Goal: Information Seeking & Learning: Learn about a topic

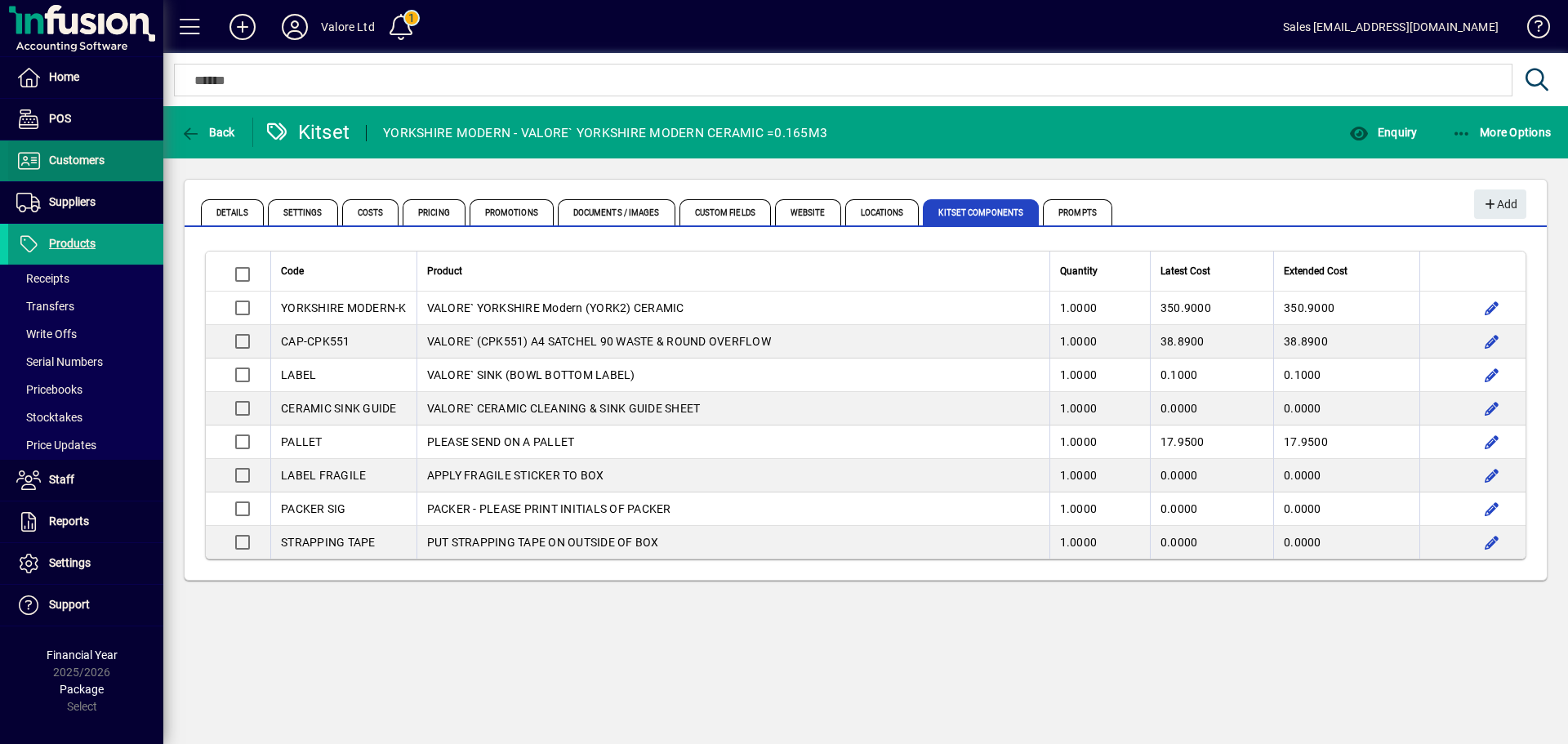
click at [38, 164] on icon at bounding box center [29, 161] width 24 height 19
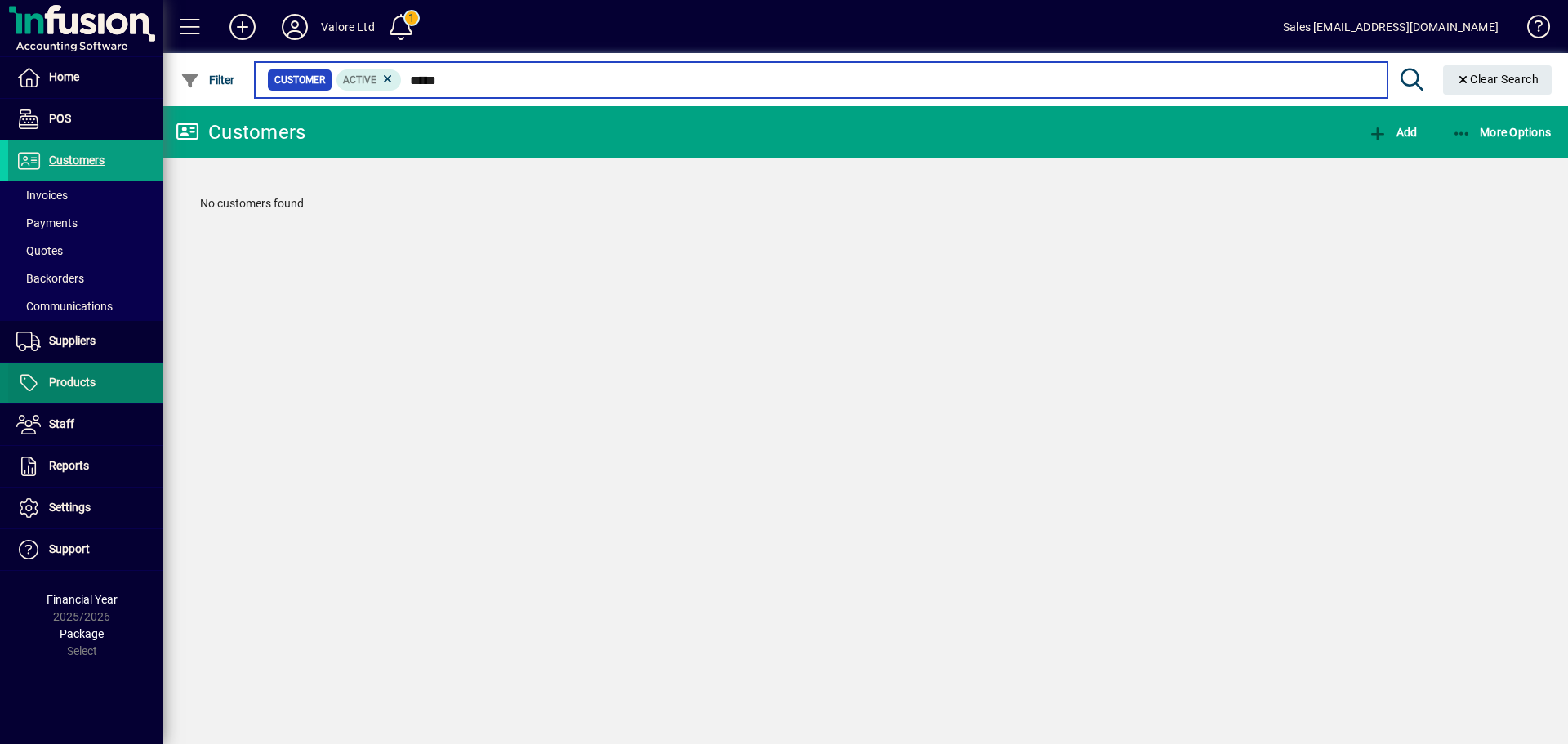
type input "*****"
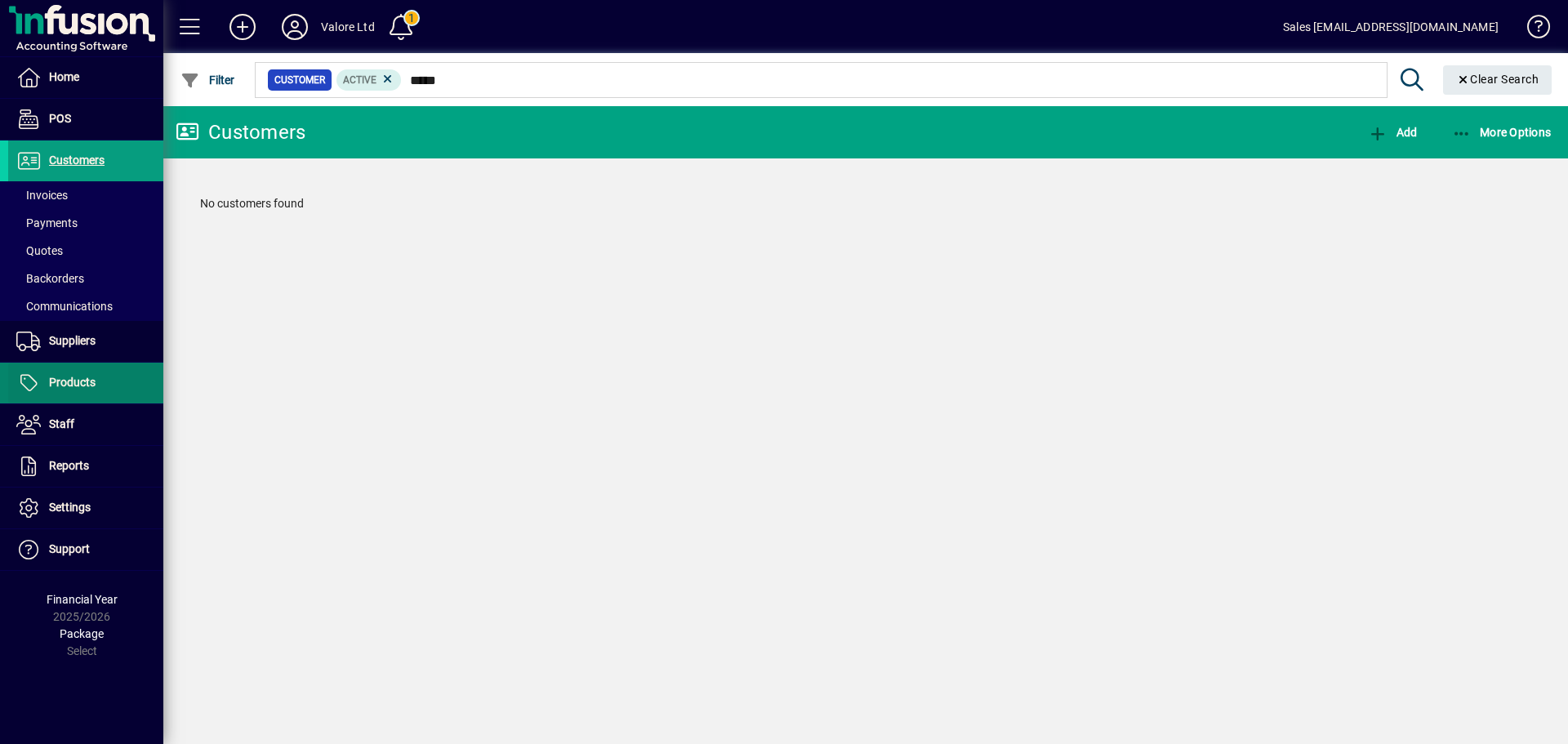
click at [73, 373] on span "Products" at bounding box center [52, 382] width 87 height 19
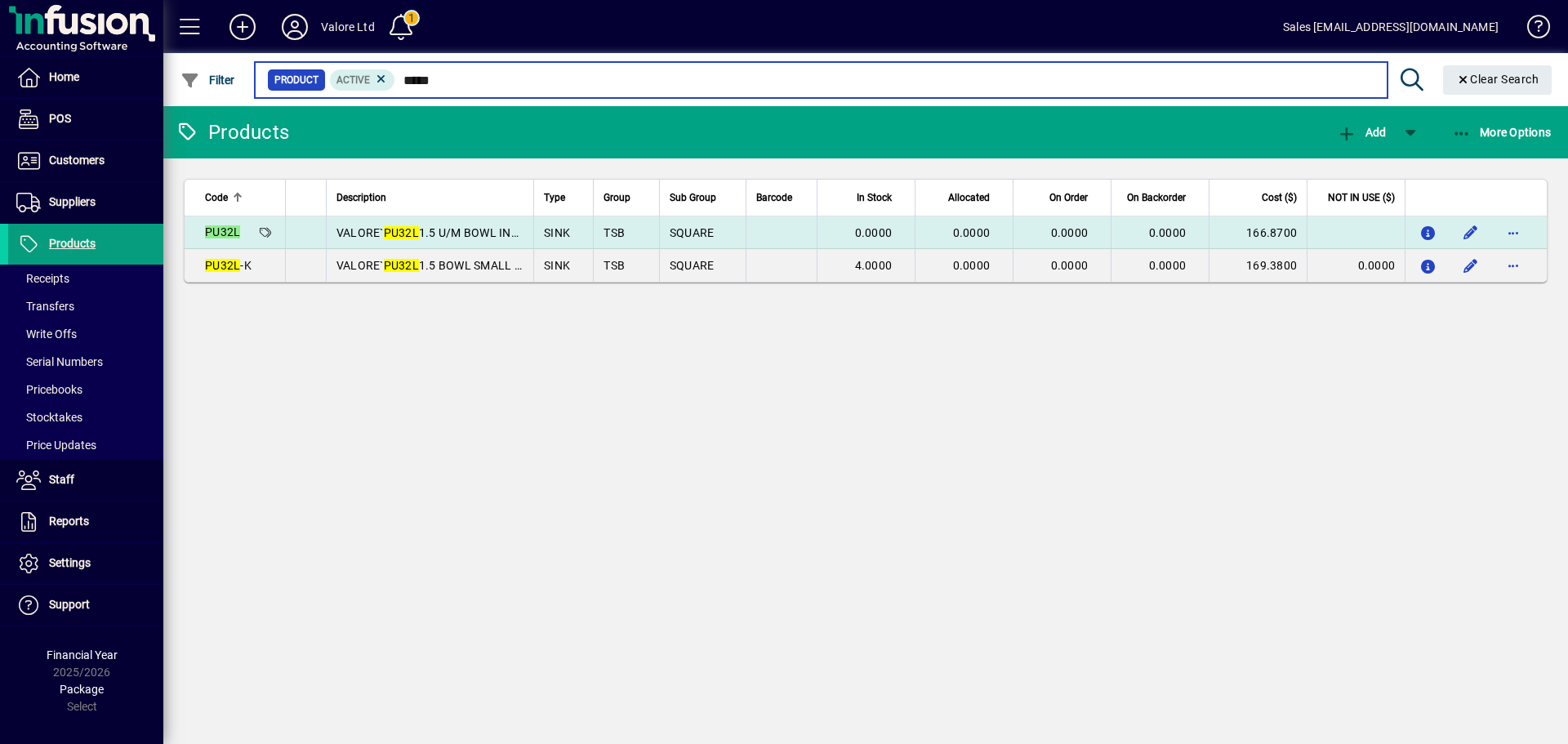
type input "*****"
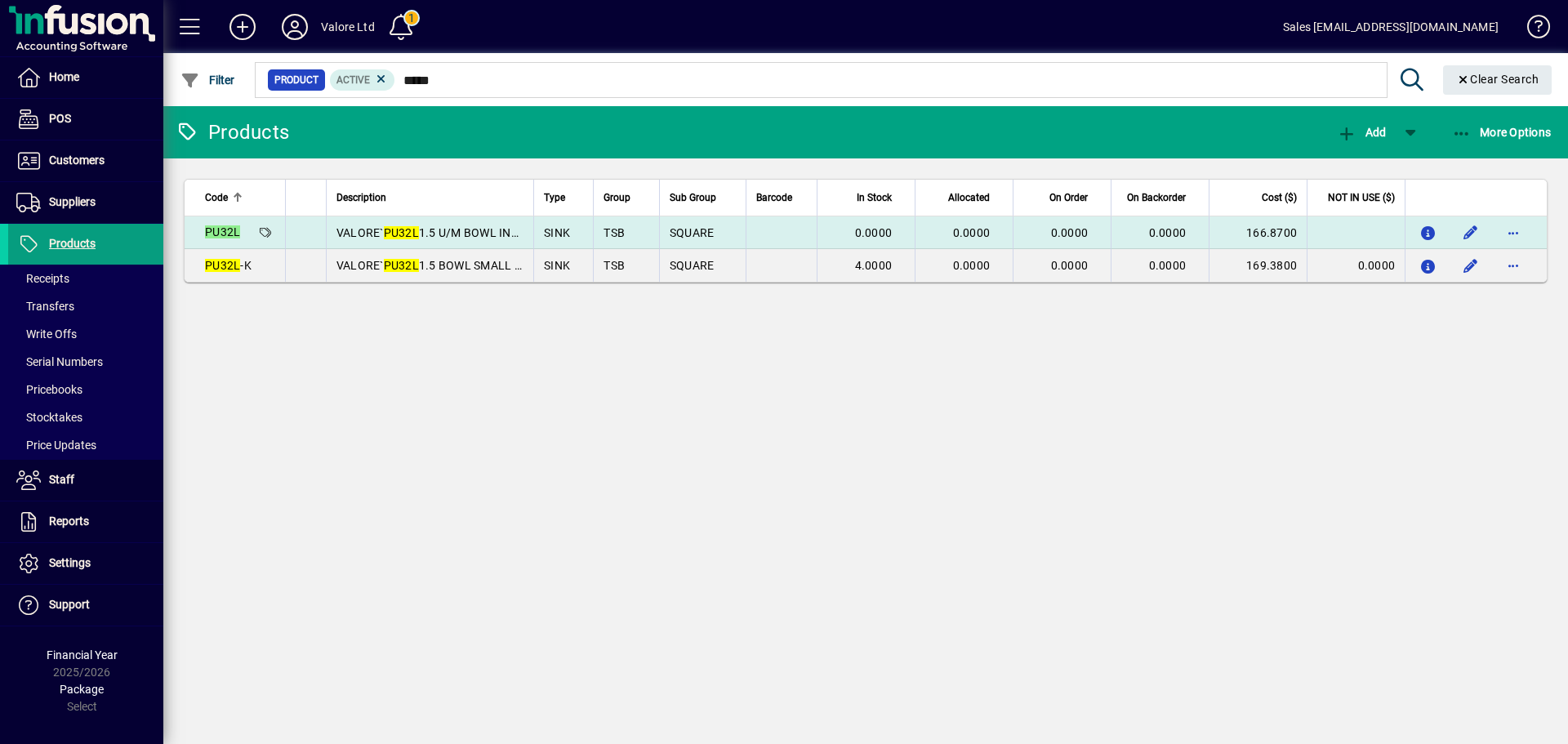
click at [659, 235] on td "SQUARE" at bounding box center [701, 232] width 86 height 32
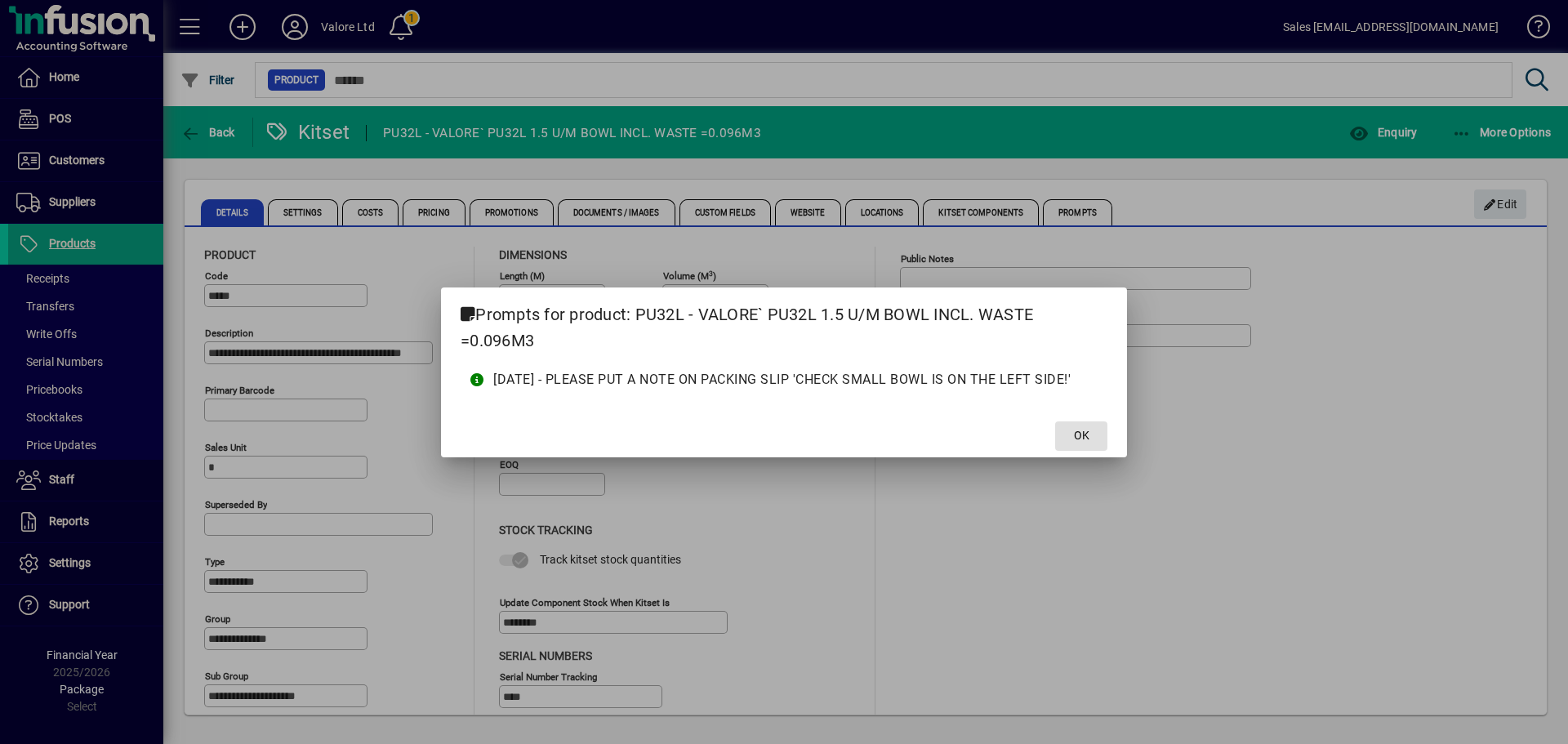
click at [1090, 436] on button "OK" at bounding box center [1081, 436] width 52 height 30
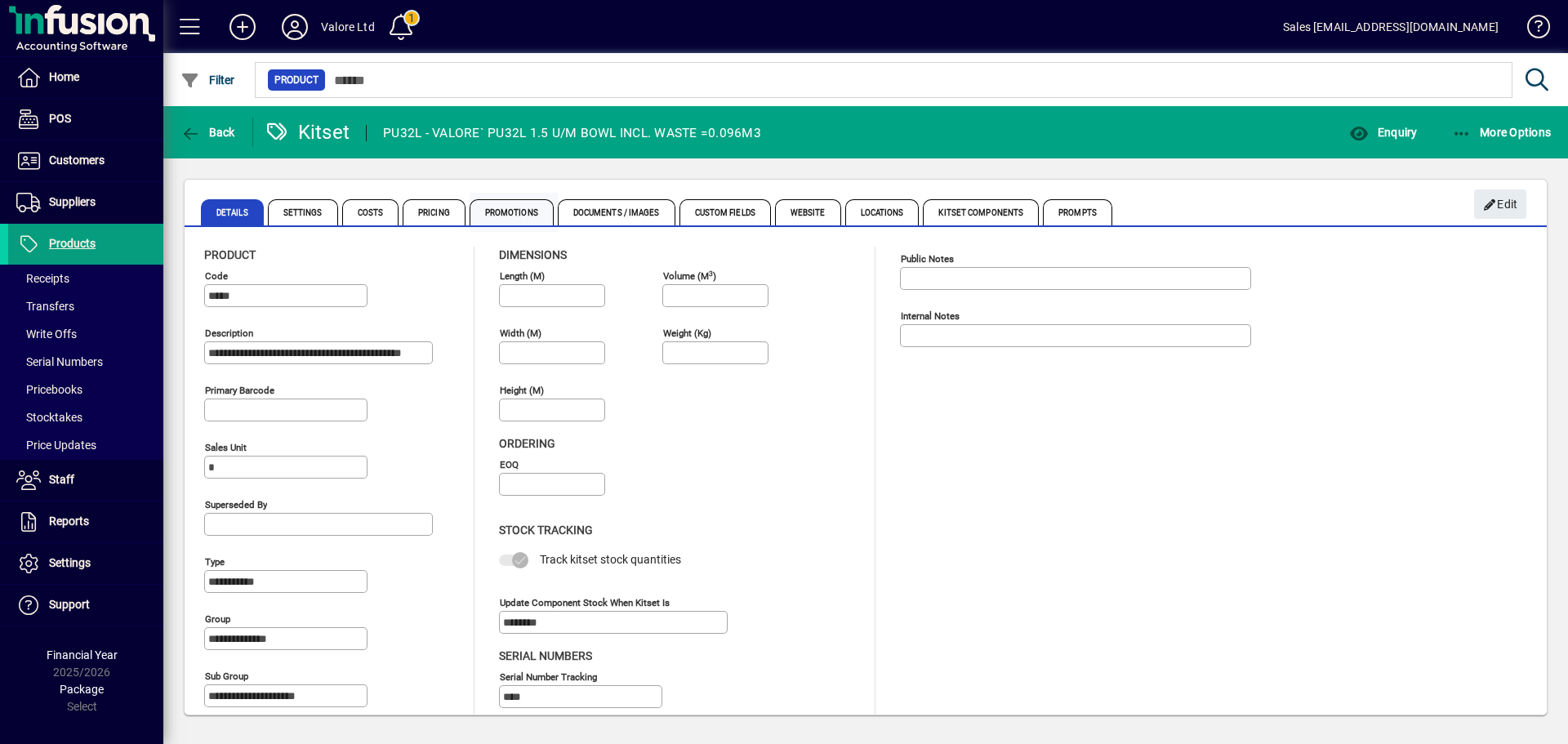
click at [535, 214] on span "Promotions" at bounding box center [512, 212] width 84 height 26
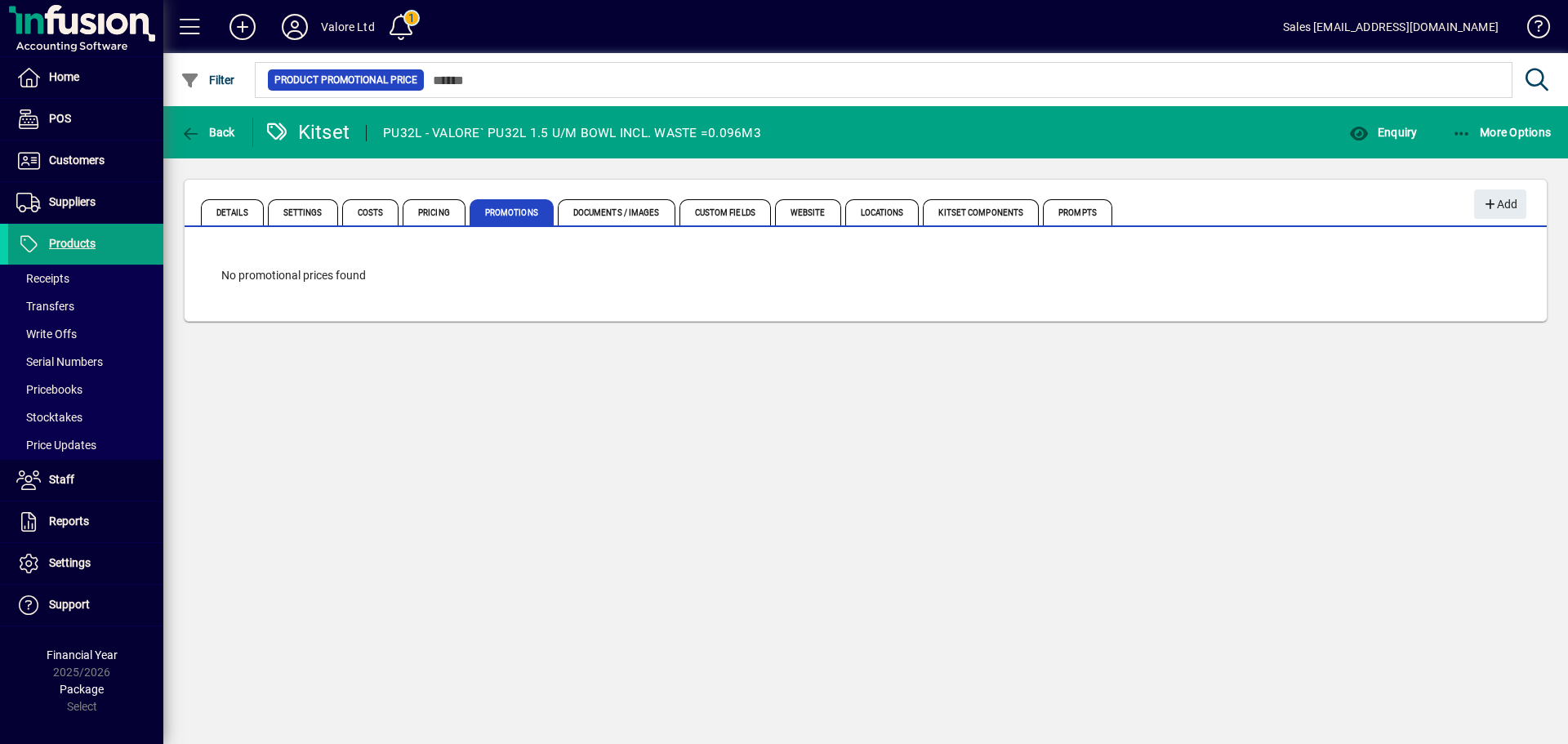
click at [427, 209] on span "Pricing" at bounding box center [434, 212] width 63 height 26
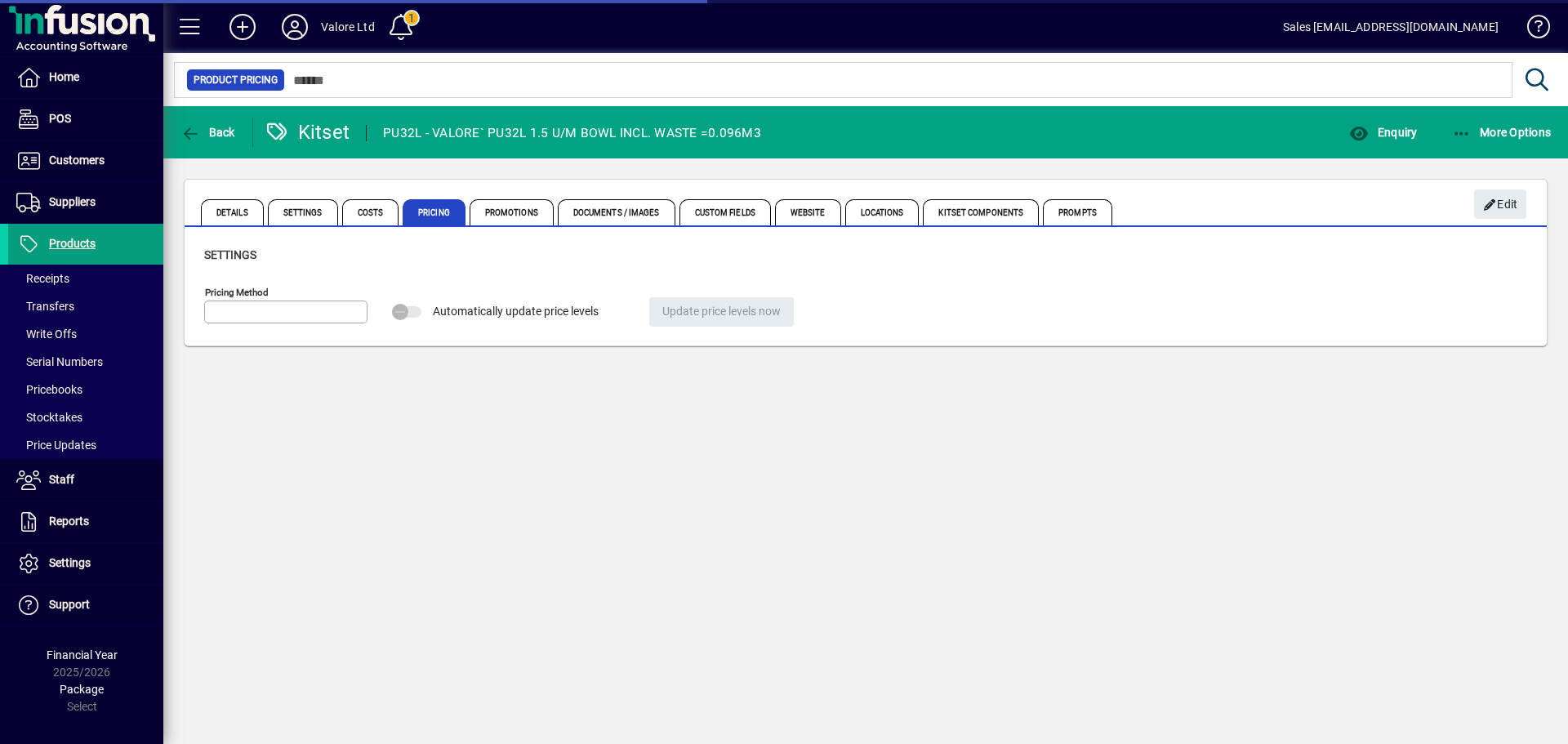
type input "**********"
click at [352, 210] on span "Costs" at bounding box center [370, 212] width 57 height 26
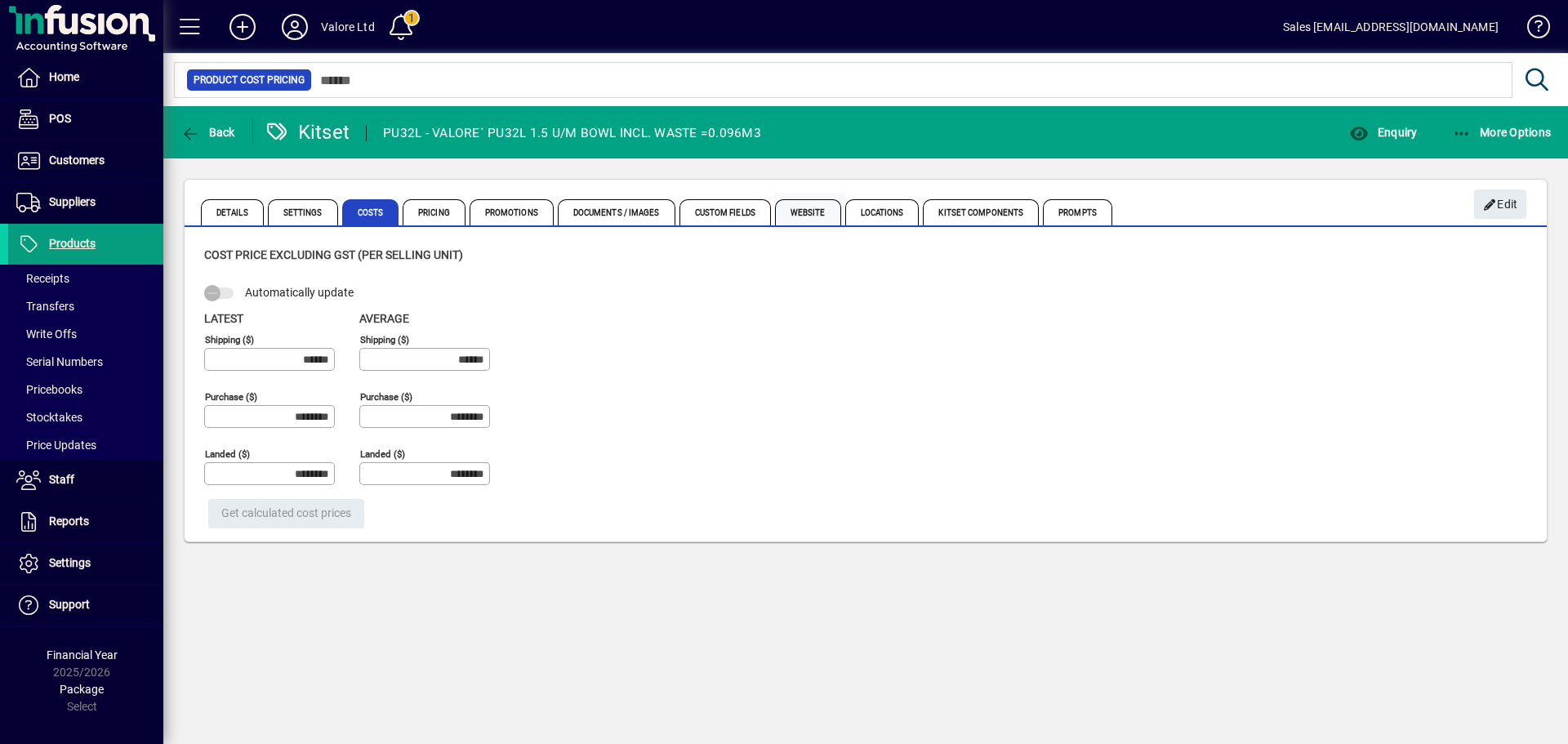
click at [810, 210] on span "Website" at bounding box center [808, 212] width 66 height 26
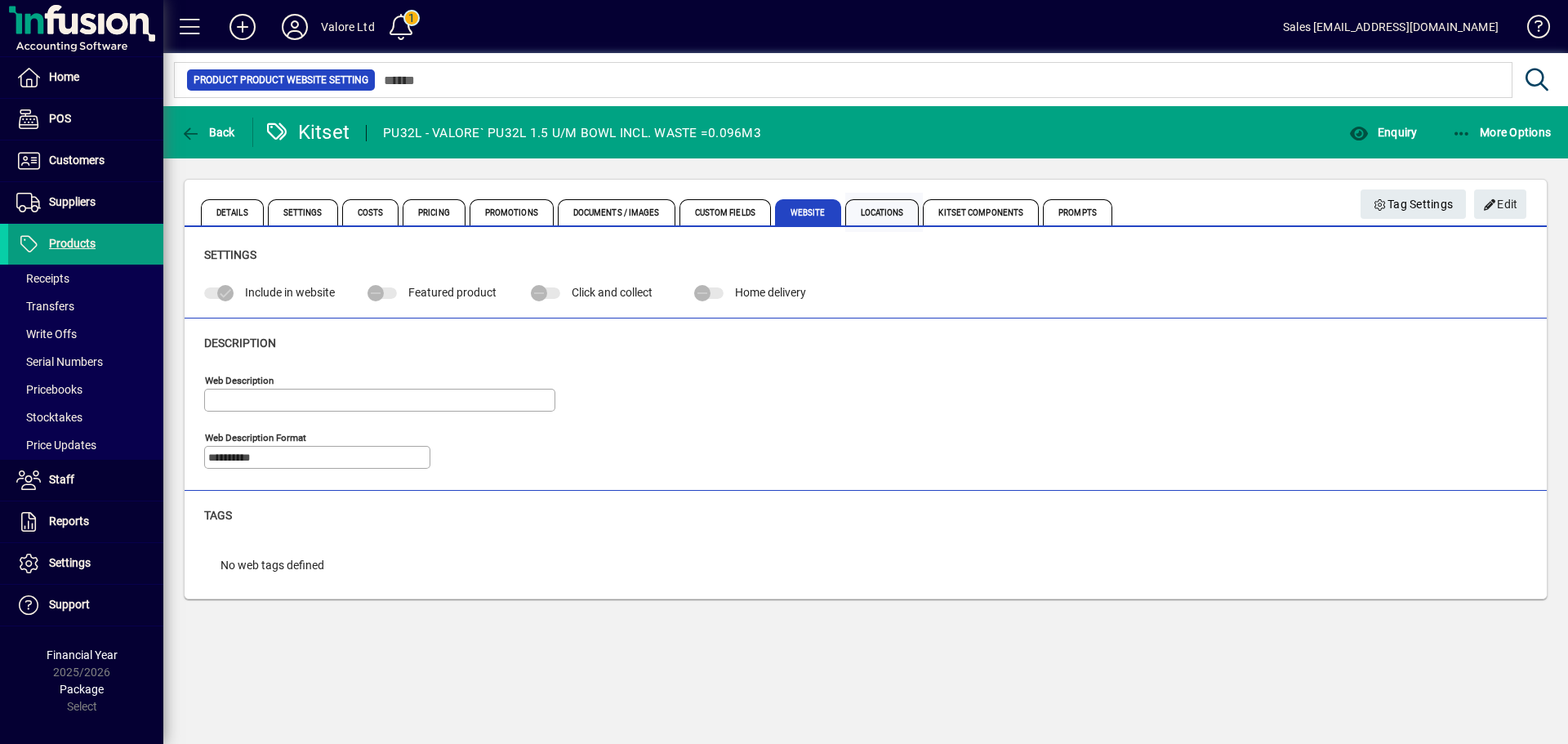
click at [878, 212] on span "Locations" at bounding box center [882, 212] width 74 height 26
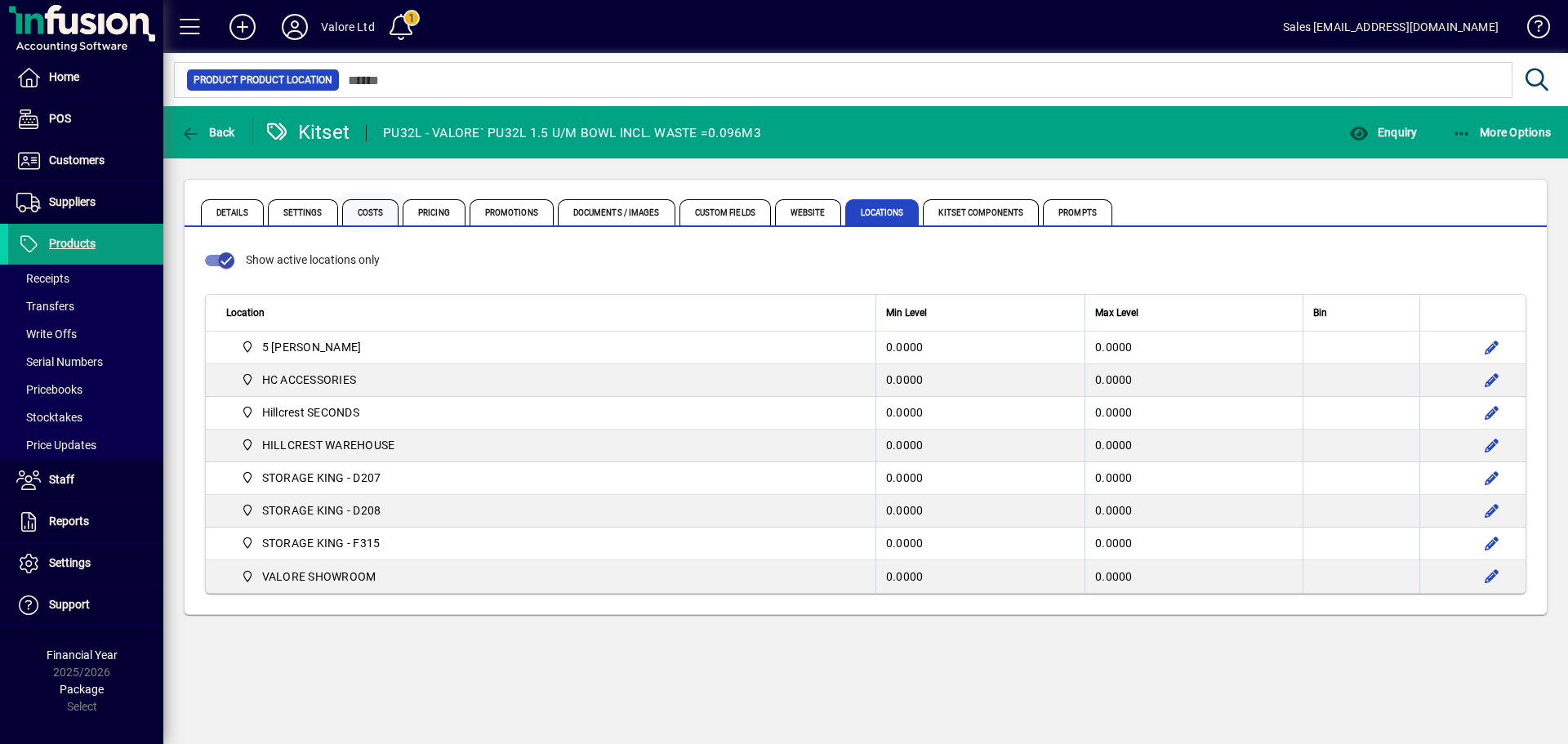
click at [350, 214] on span "Costs" at bounding box center [370, 212] width 57 height 26
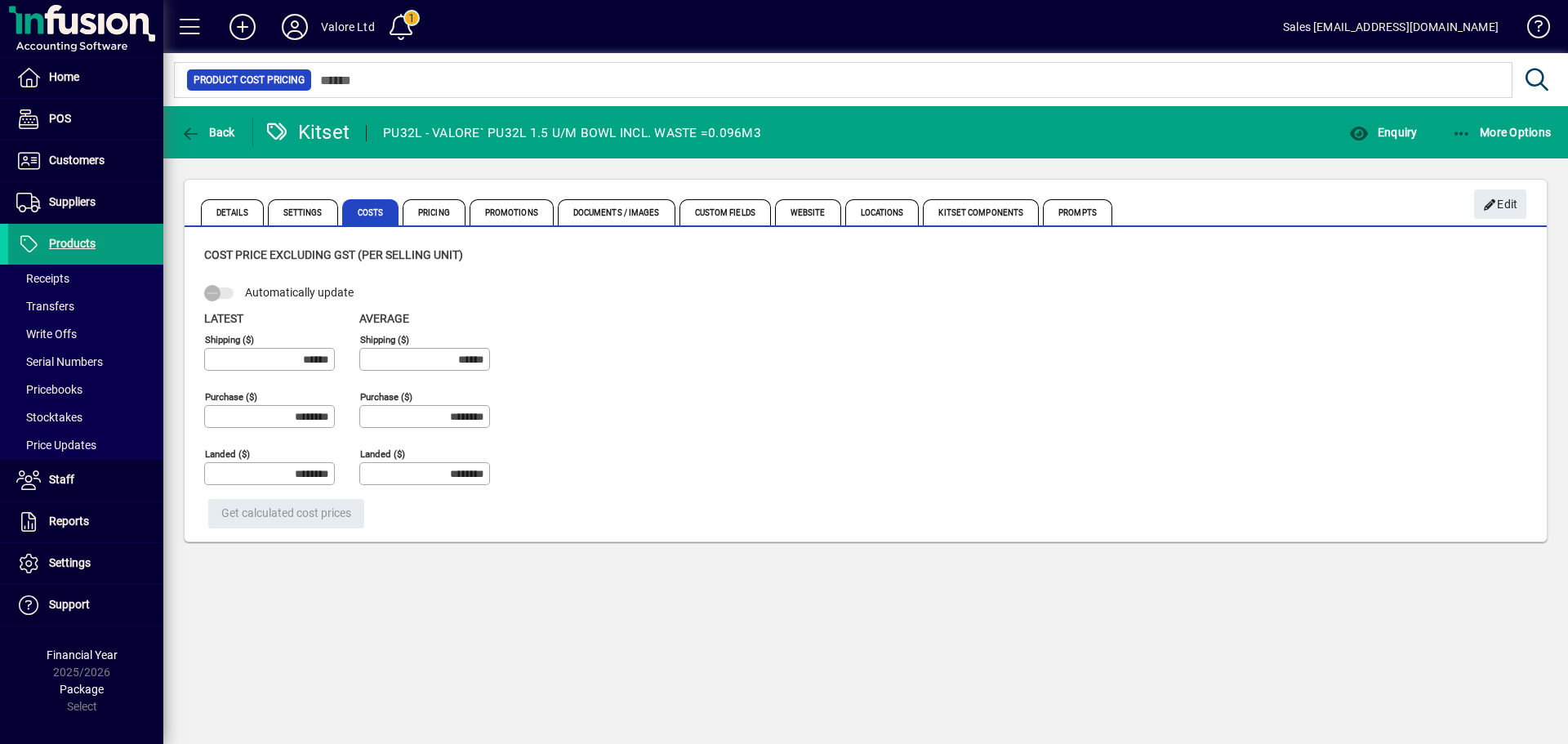
click at [295, 209] on span "Settings" at bounding box center [303, 212] width 70 height 26
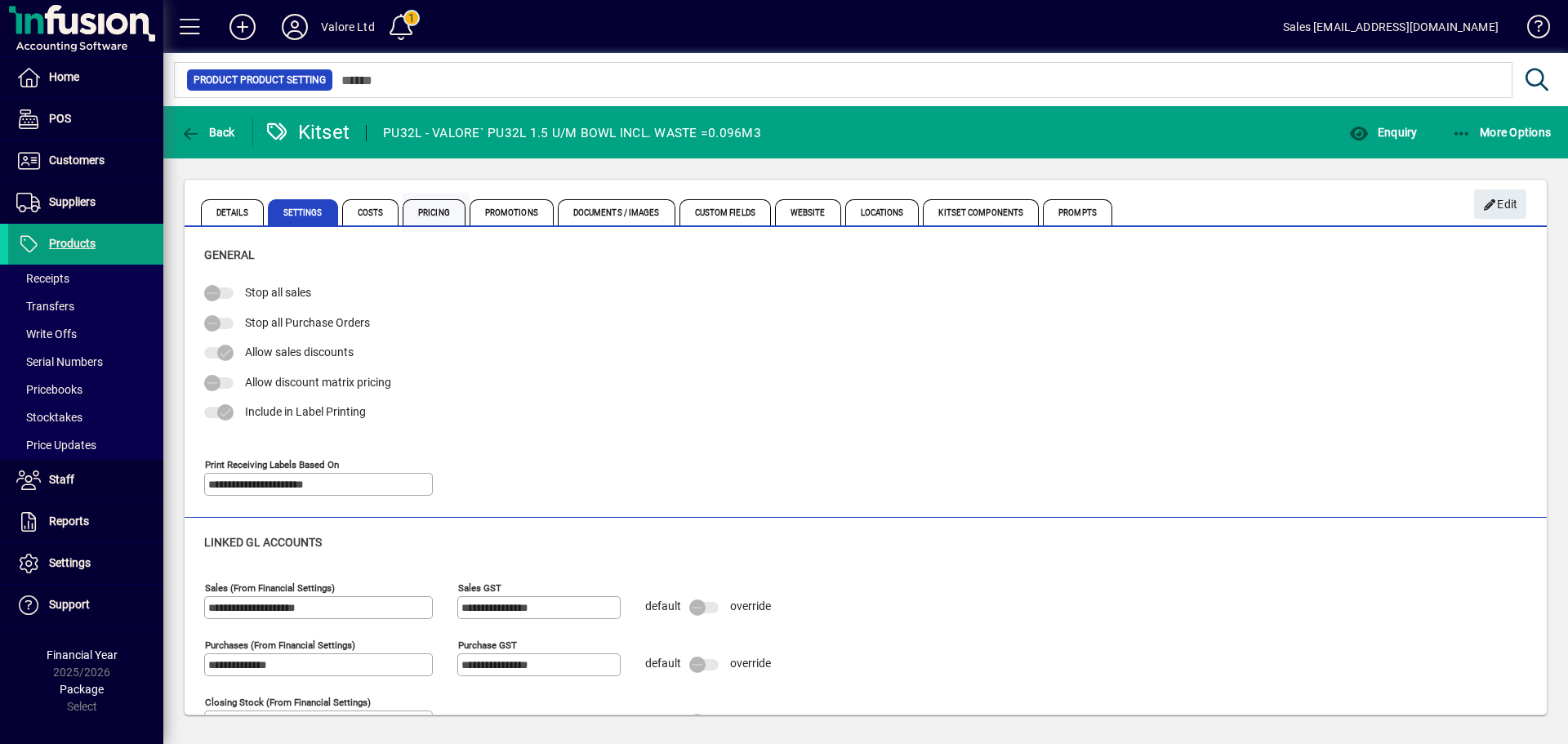
click at [413, 205] on span "Pricing" at bounding box center [434, 212] width 63 height 26
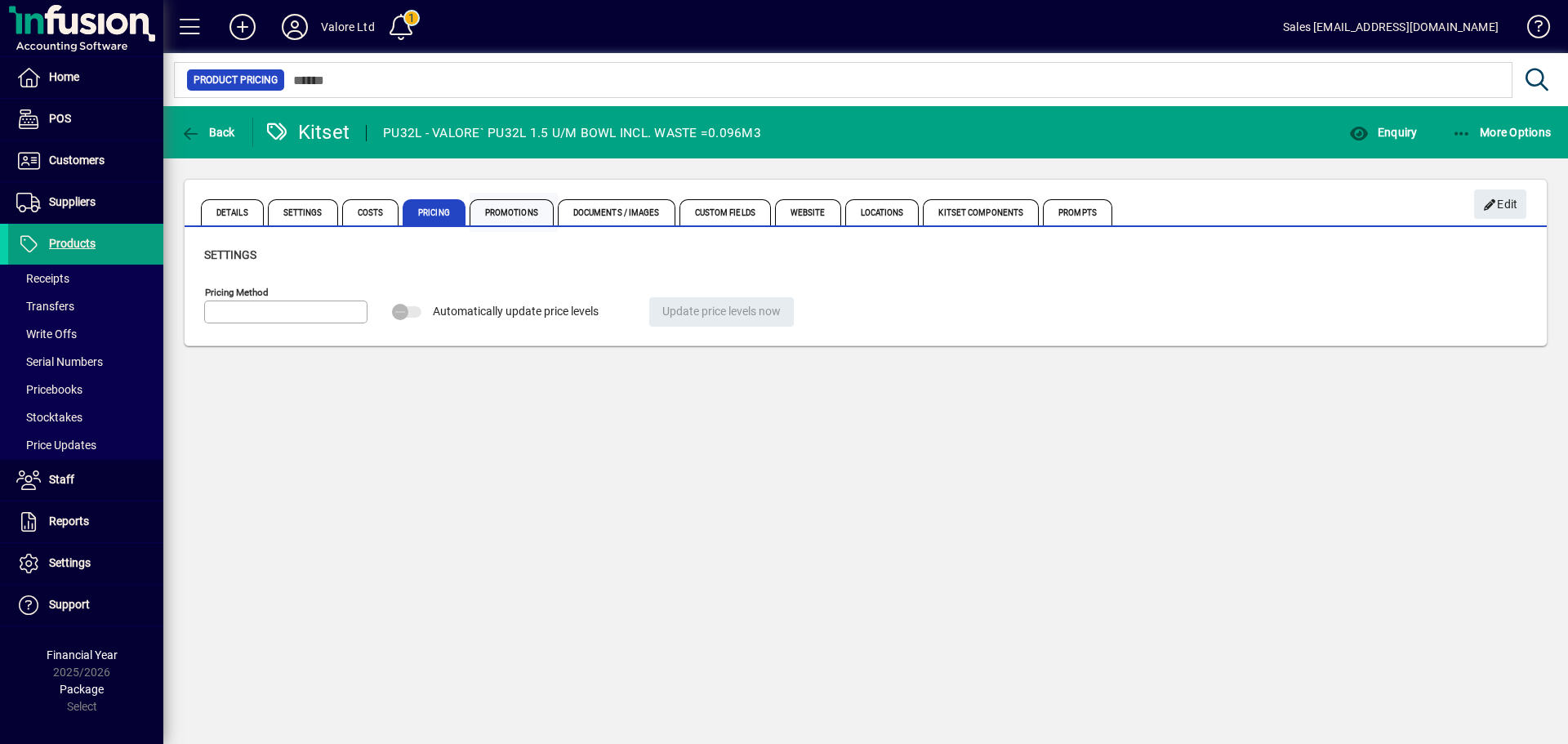
type input "**********"
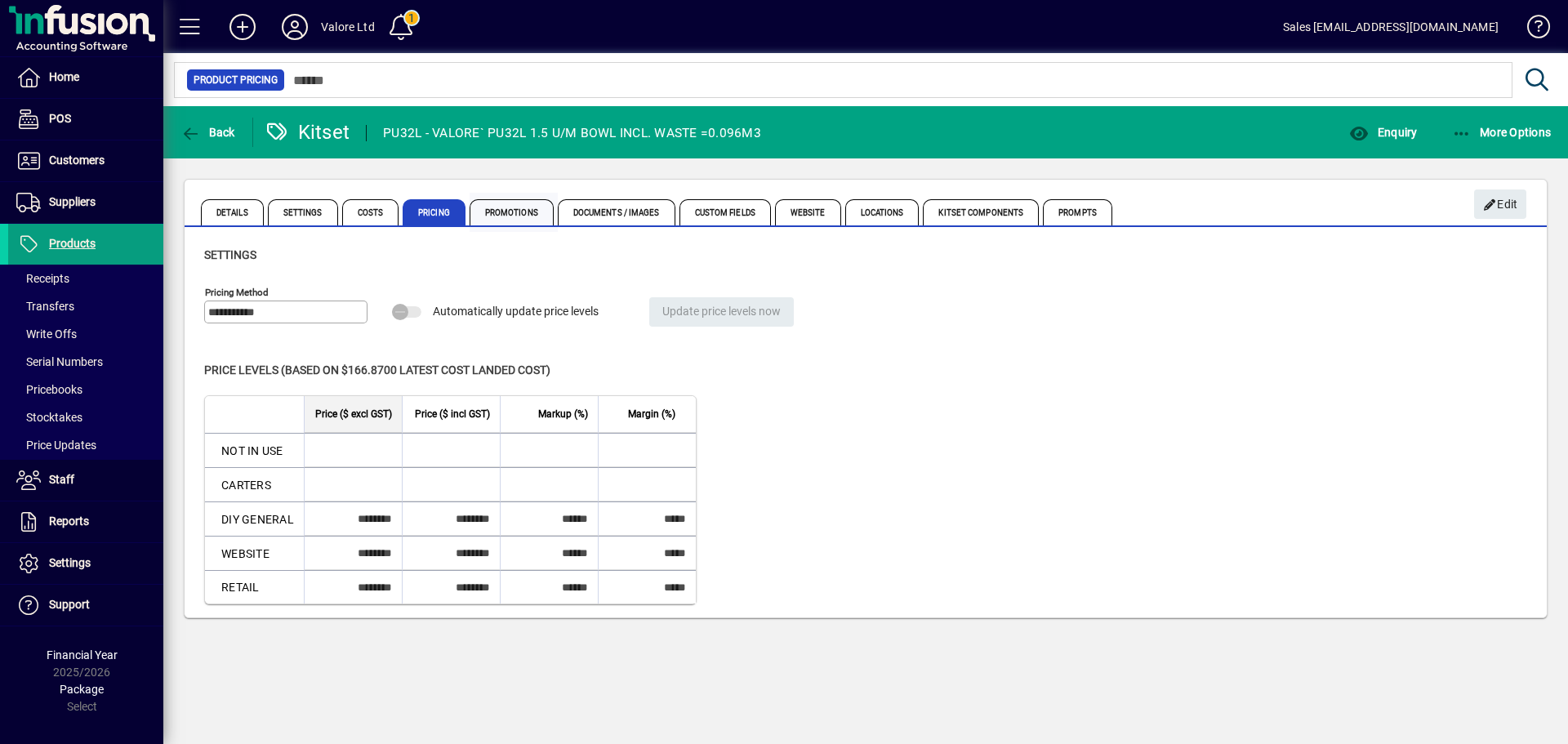
click at [487, 216] on span "Promotions" at bounding box center [512, 212] width 84 height 26
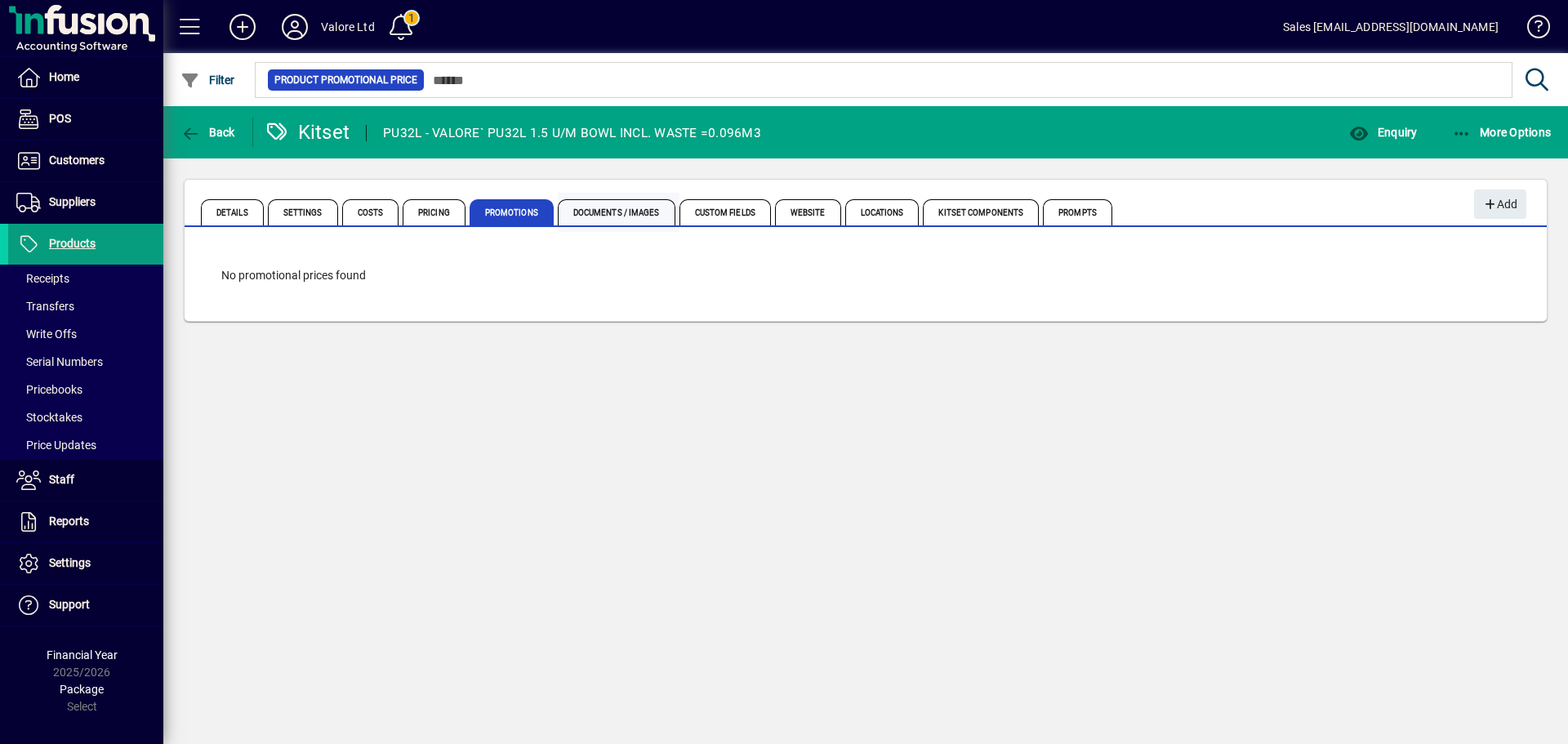
click at [587, 209] on span "Documents / Images" at bounding box center [616, 212] width 118 height 26
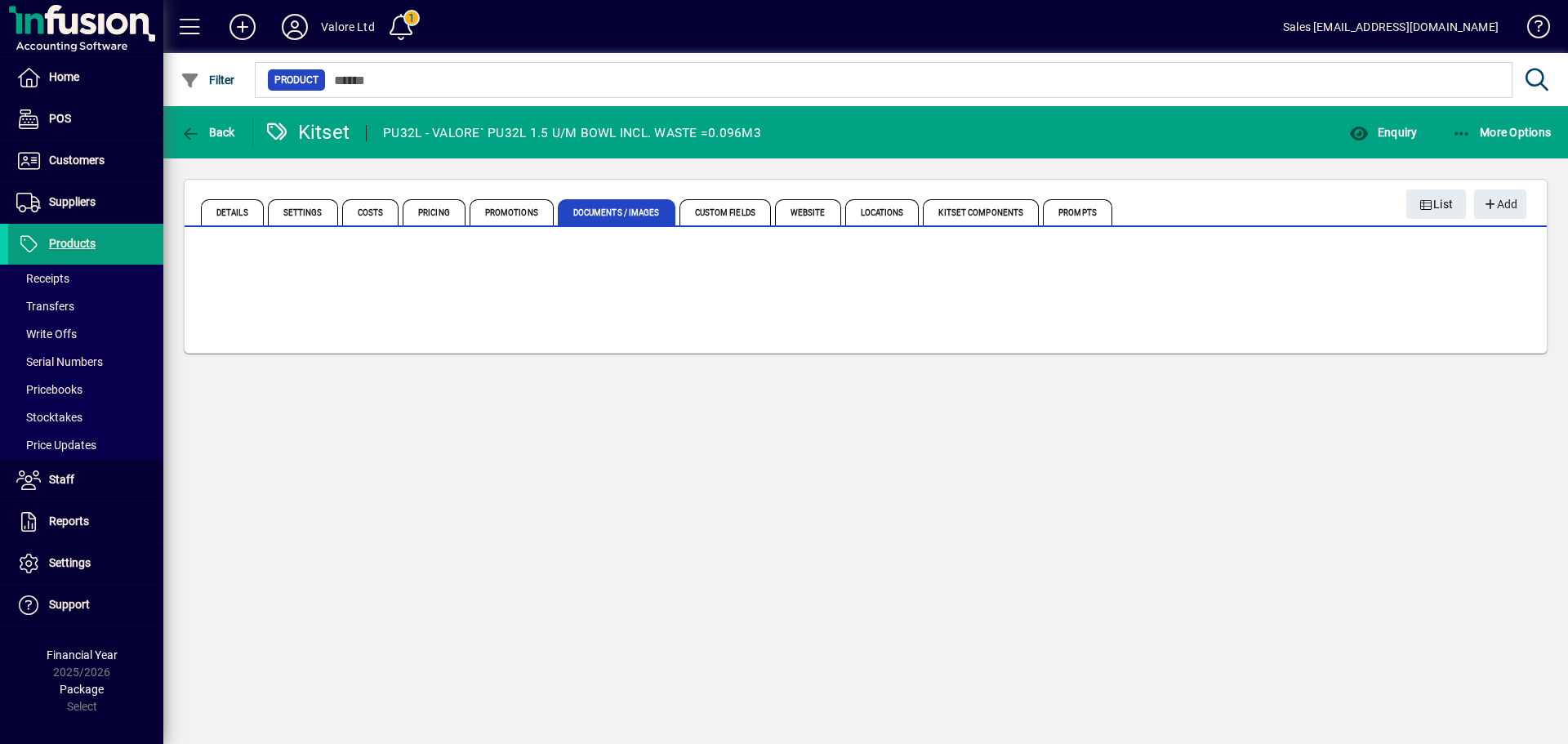
click at [706, 211] on span "Custom Fields" at bounding box center [725, 212] width 92 height 26
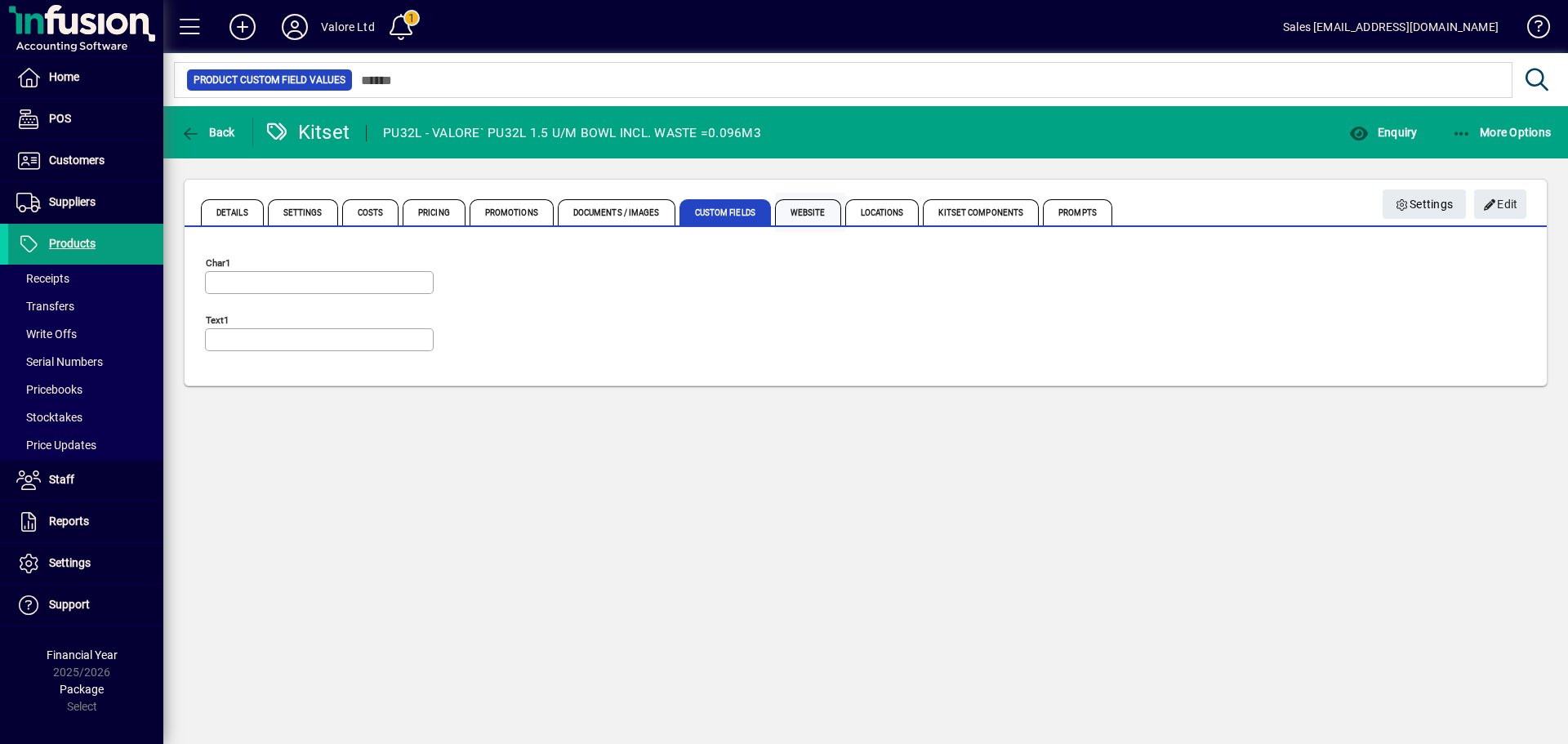
click at [811, 220] on span "Website" at bounding box center [808, 212] width 66 height 26
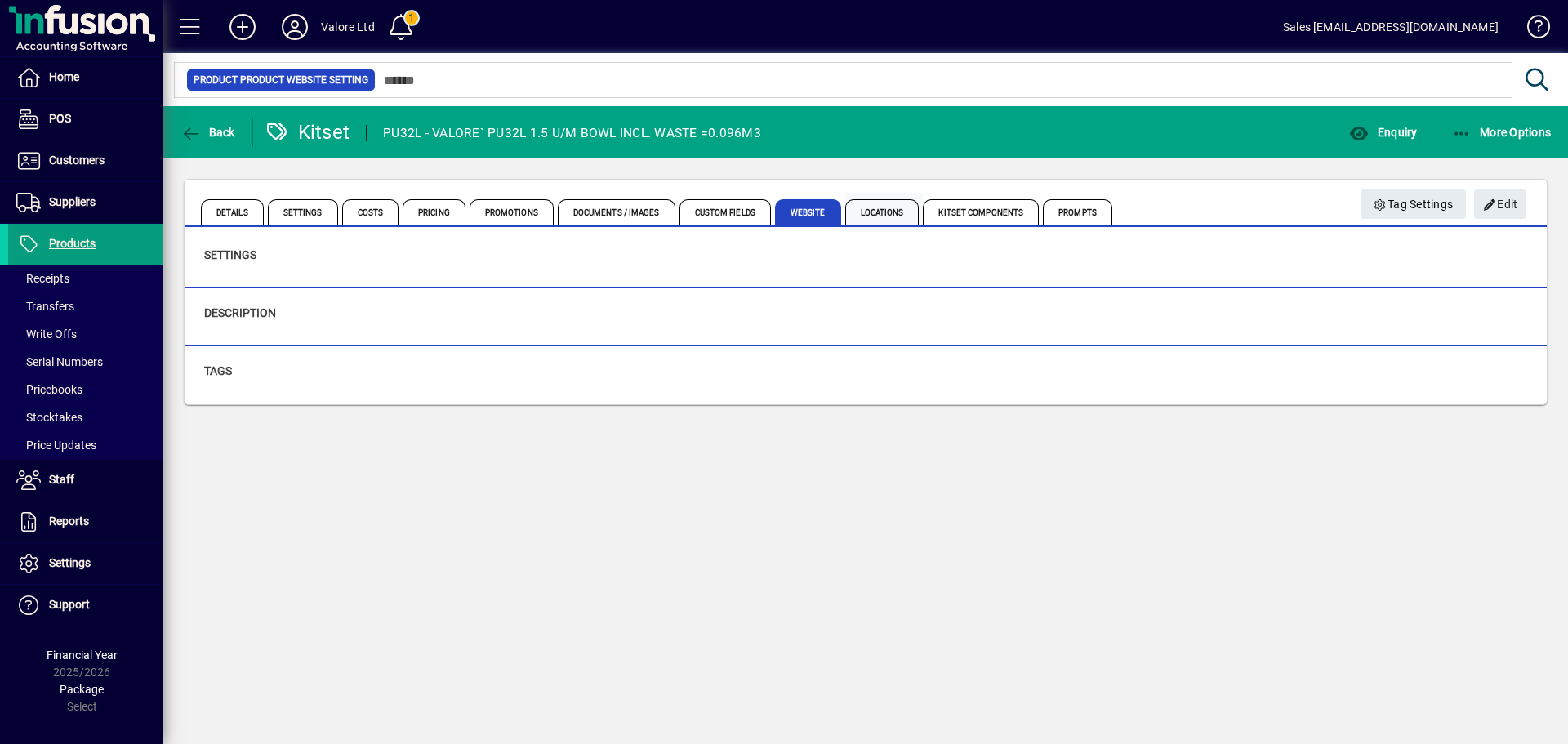
click at [882, 209] on span "Locations" at bounding box center [882, 212] width 74 height 26
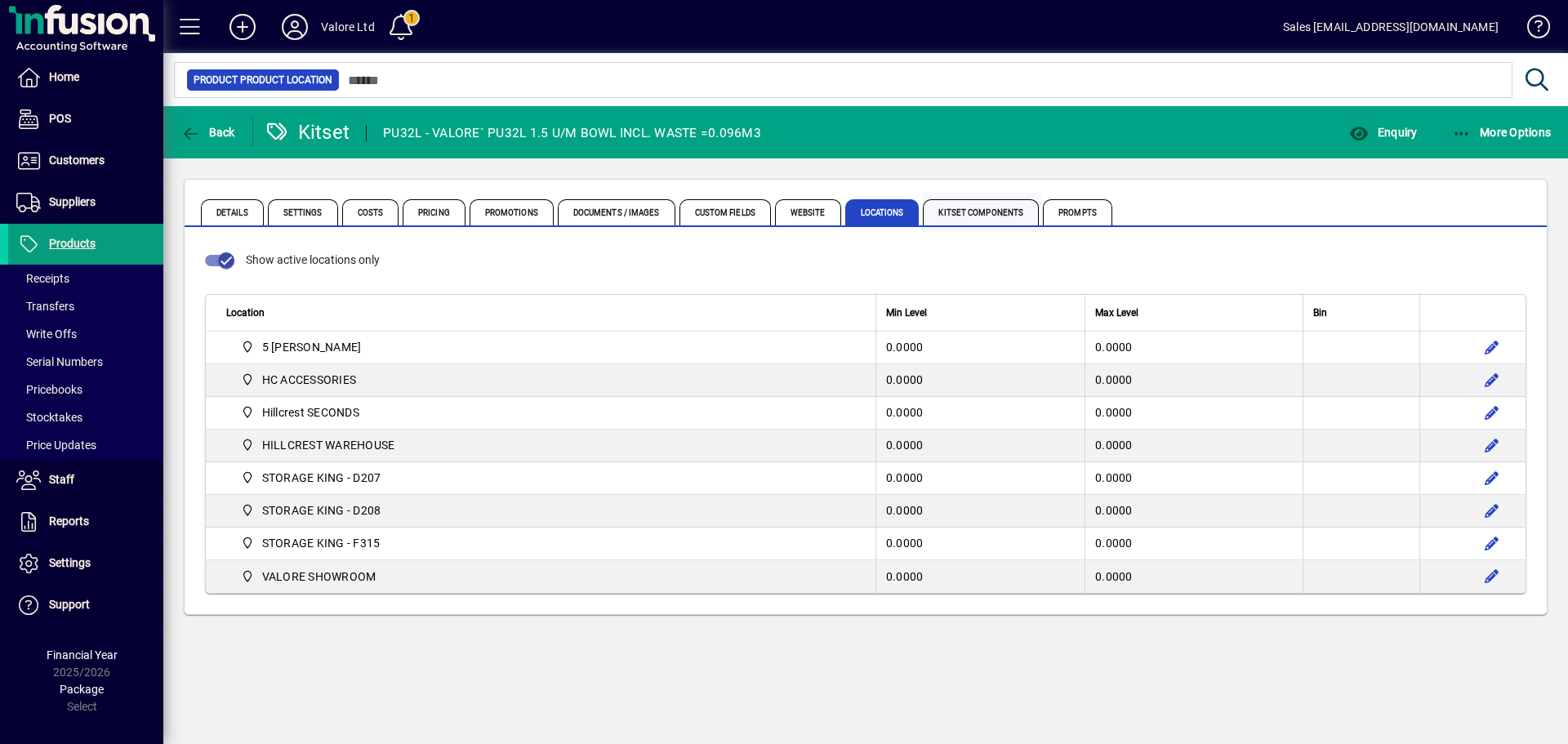
click at [937, 208] on span "Kitset Components" at bounding box center [980, 212] width 116 height 26
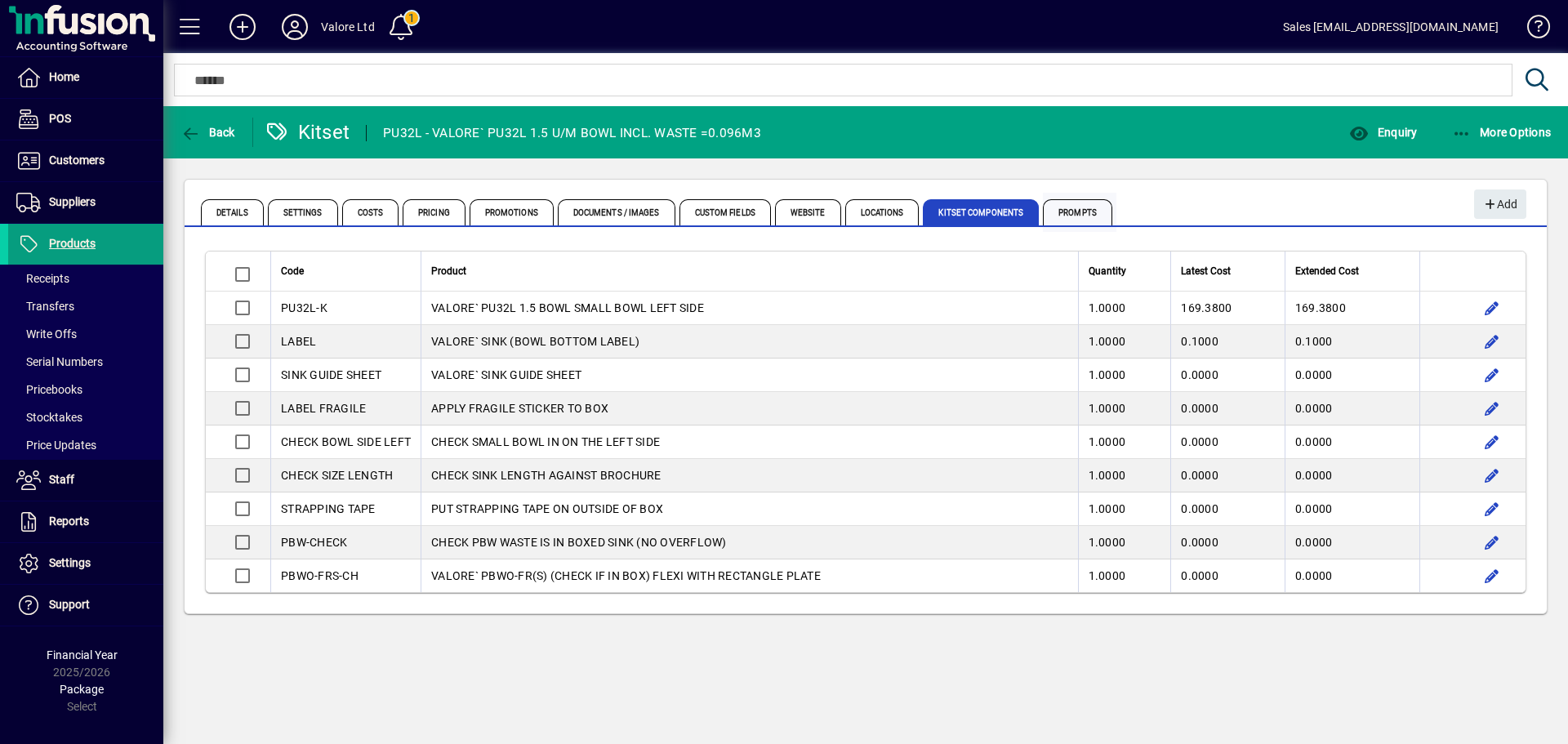
click at [1053, 207] on span "Prompts" at bounding box center [1077, 212] width 69 height 26
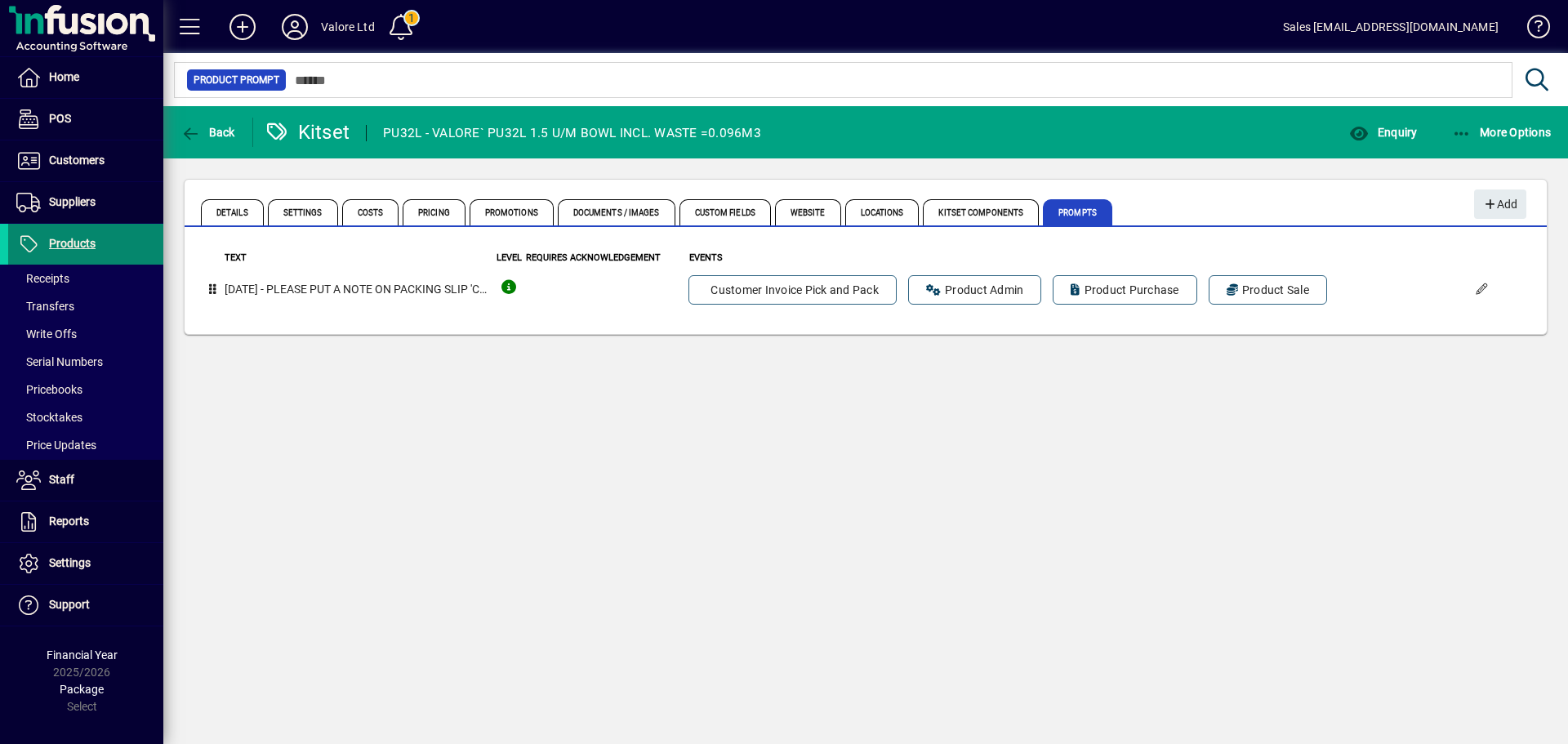
click at [97, 245] on span at bounding box center [86, 244] width 155 height 39
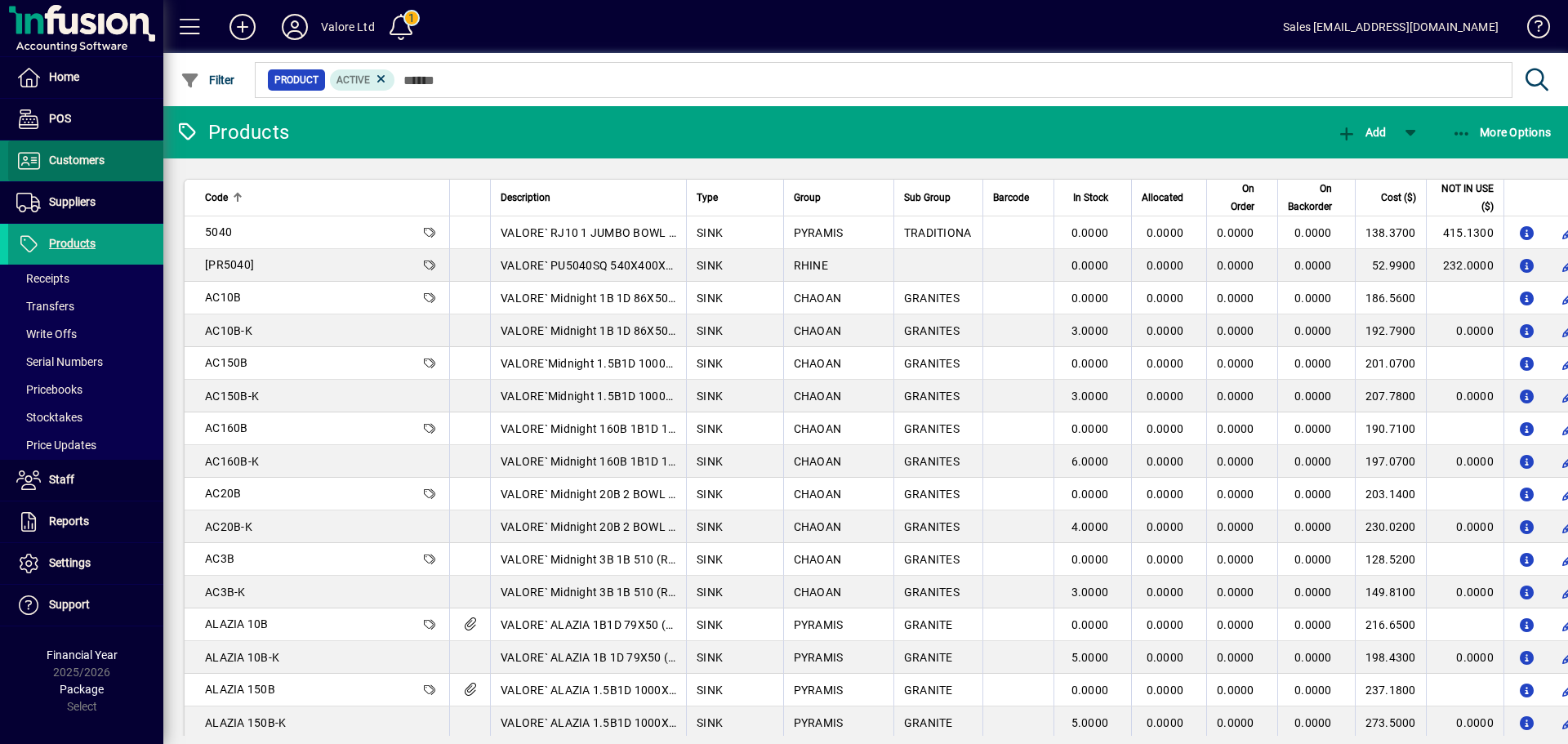
click at [120, 146] on span at bounding box center [86, 161] width 155 height 39
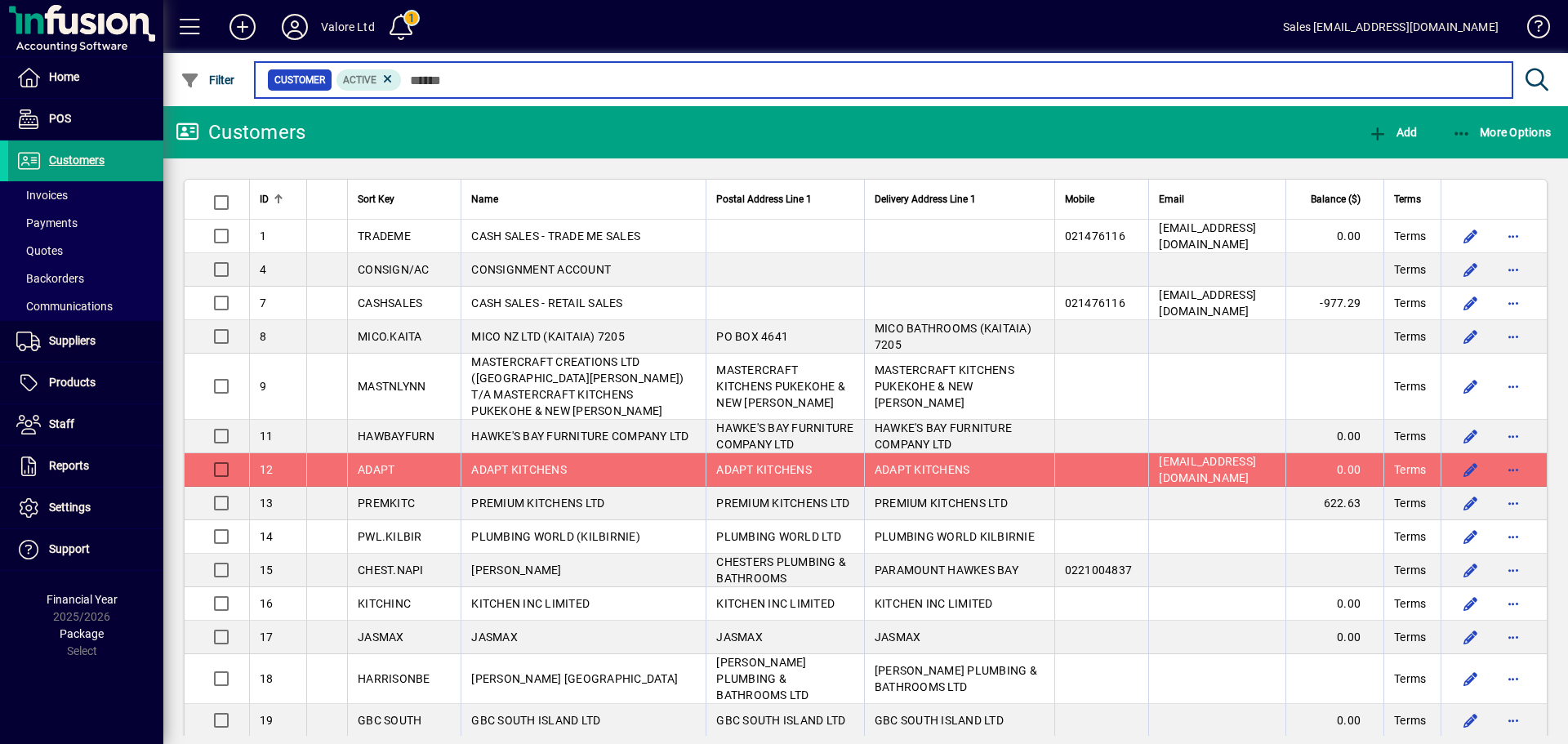
click at [465, 82] on input "text" at bounding box center [950, 80] width 1097 height 23
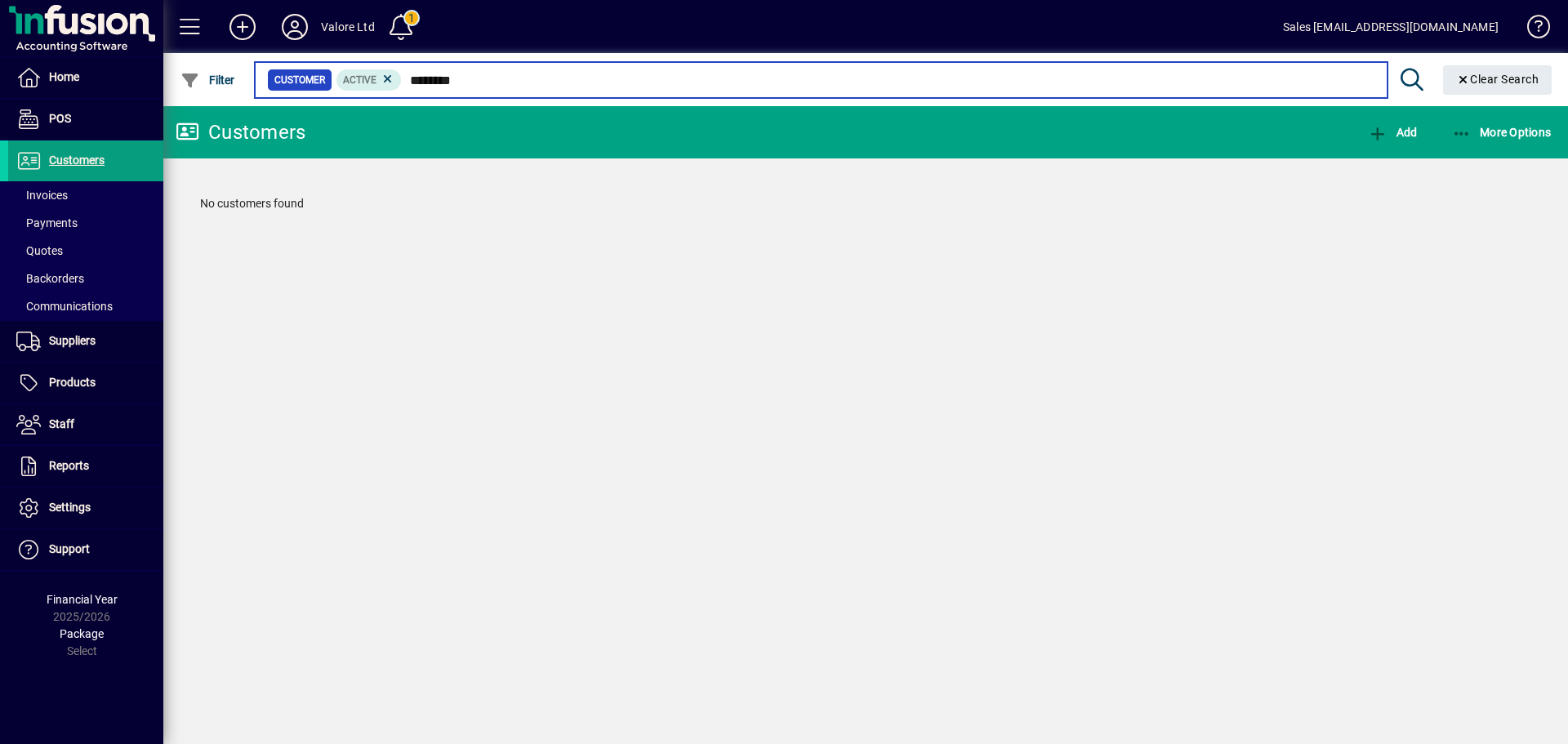
type input "*******"
